Goal: Check status: Check status

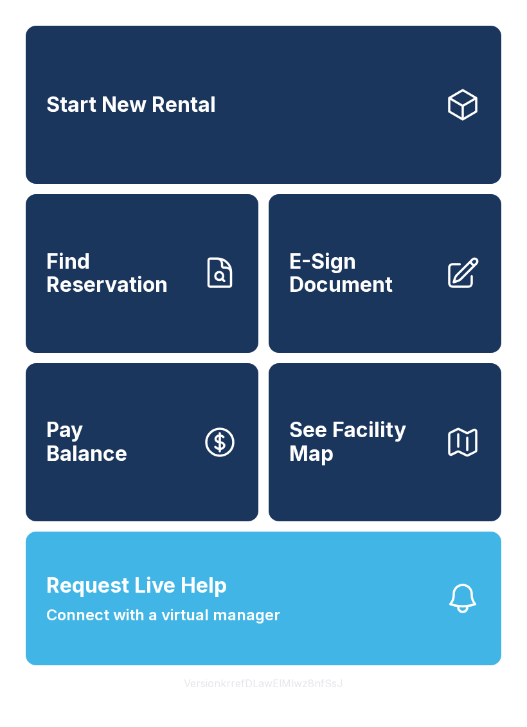
scroll to position [15, 0]
click at [181, 279] on span "Find Reservation" at bounding box center [118, 273] width 145 height 47
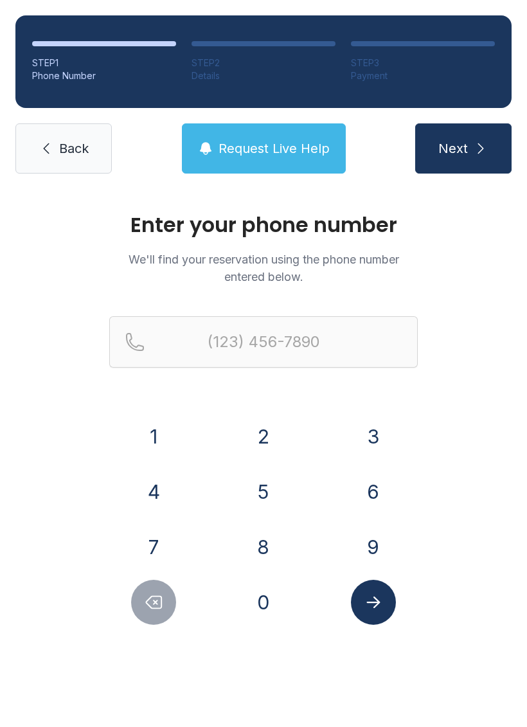
click at [370, 532] on button "9" at bounding box center [373, 546] width 45 height 45
click at [267, 499] on button "5" at bounding box center [263, 491] width 45 height 45
click at [153, 483] on button "4" at bounding box center [153, 491] width 45 height 45
click at [368, 548] on button "9" at bounding box center [373, 546] width 45 height 45
click at [166, 433] on button "1" at bounding box center [153, 436] width 45 height 45
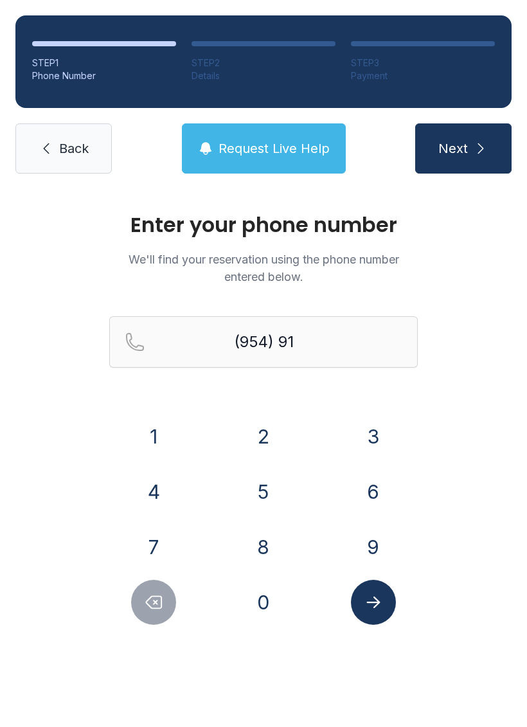
click at [267, 543] on button "8" at bounding box center [263, 546] width 45 height 45
click at [266, 494] on button "5" at bounding box center [263, 491] width 45 height 45
click at [370, 554] on button "9" at bounding box center [373, 546] width 45 height 45
click at [351, 437] on button "3" at bounding box center [373, 436] width 45 height 45
click at [367, 552] on button "9" at bounding box center [373, 546] width 45 height 45
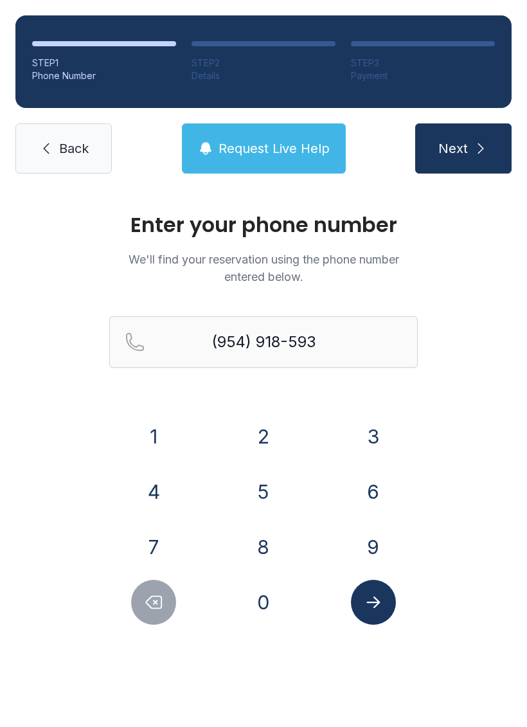
type input "[PHONE_NUMBER]"
click at [379, 602] on icon "Submit lookup form" at bounding box center [372, 602] width 13 height 12
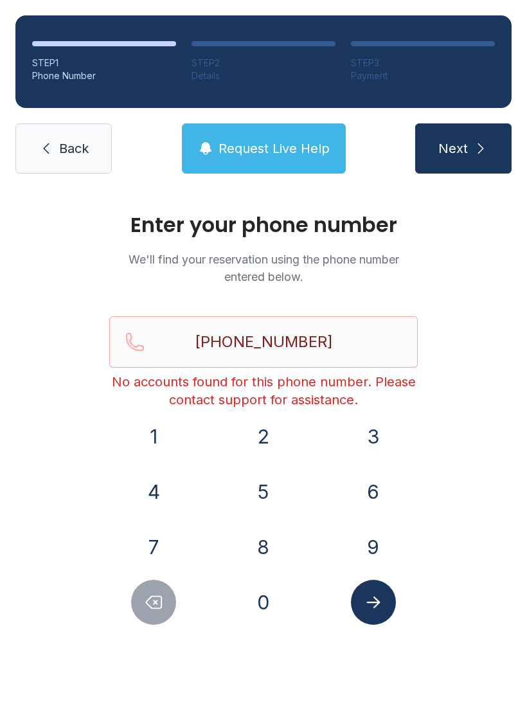
click at [377, 598] on icon "Submit lookup form" at bounding box center [373, 602] width 19 height 19
